Goal: Find specific page/section: Find specific page/section

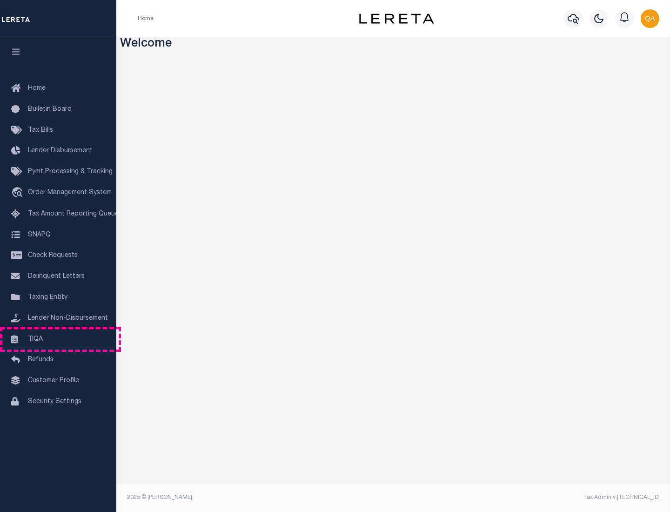
click at [58, 339] on link "TIQA" at bounding box center [58, 339] width 116 height 21
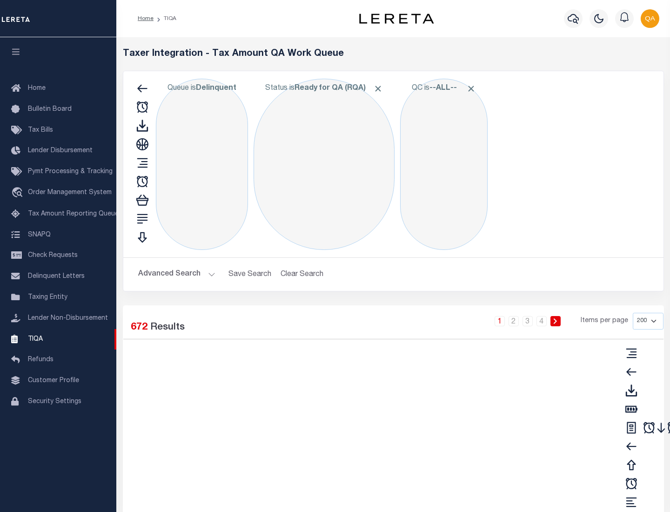
select select "200"
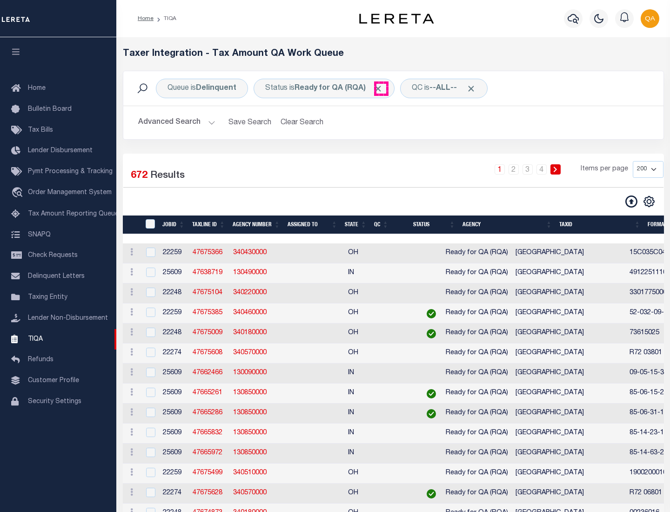
click at [381, 88] on span "Click to Remove" at bounding box center [378, 89] width 10 height 10
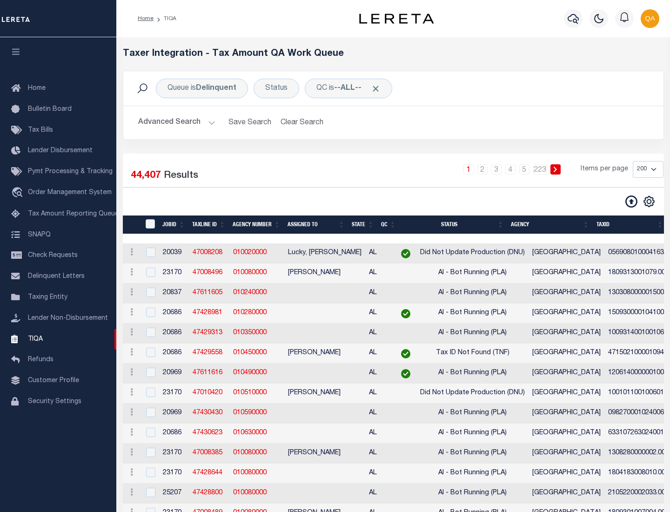
scroll to position [1988, 0]
